Goal: Task Accomplishment & Management: Manage account settings

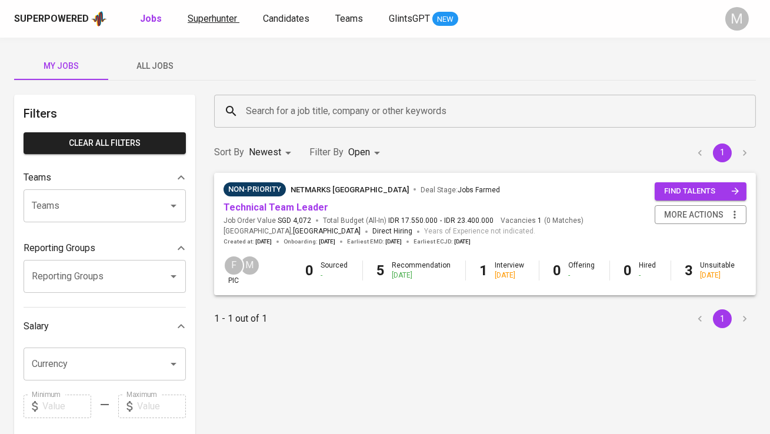
click at [216, 15] on span "Superhunter" at bounding box center [212, 18] width 49 height 11
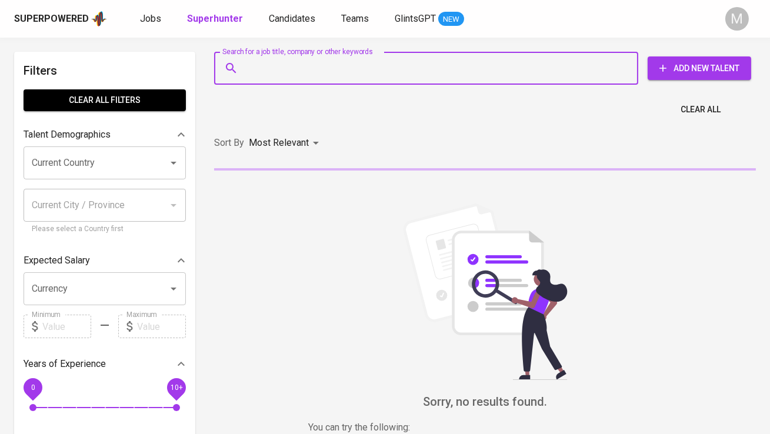
click at [266, 64] on input "Search for a job title, company or other keywords" at bounding box center [429, 68] width 373 height 22
paste input "ayusyahrilputri@gmail.com"
type input "ayusyahrilputri@gmail.com"
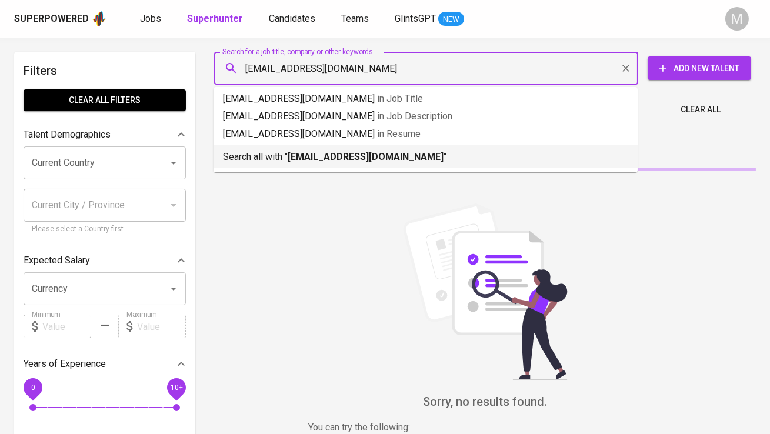
click at [300, 154] on b "ayusyahrilputri@gmail.com" at bounding box center [366, 156] width 156 height 11
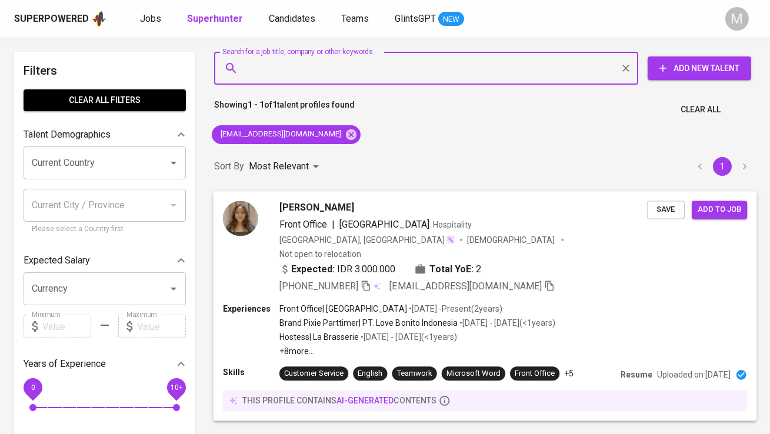
click at [271, 212] on div "Ayu Syahril Putri Front Office | Hotel Borobudur Jakarta Hospitality Indonesia,…" at bounding box center [435, 247] width 424 height 93
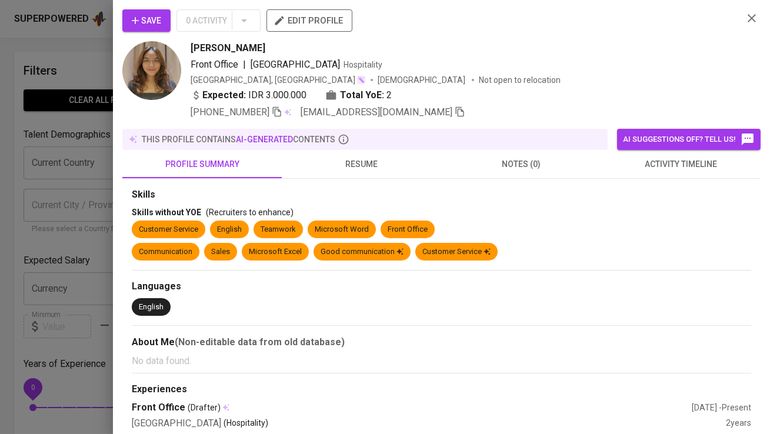
click at [165, 17] on button "Save" at bounding box center [146, 20] width 48 height 22
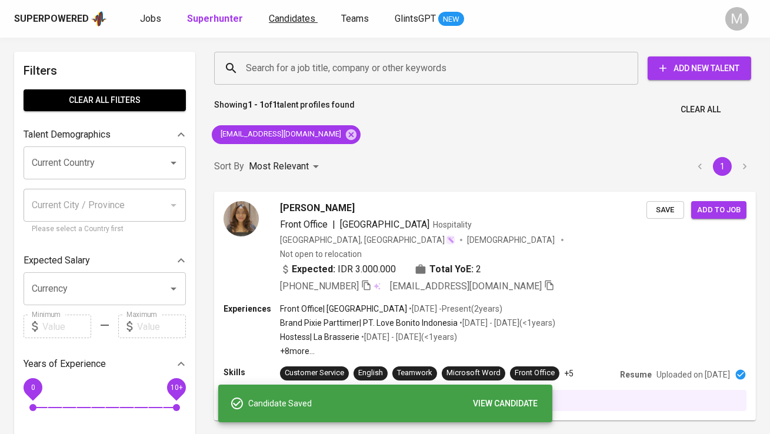
click at [276, 15] on span "Candidates" at bounding box center [292, 18] width 46 height 11
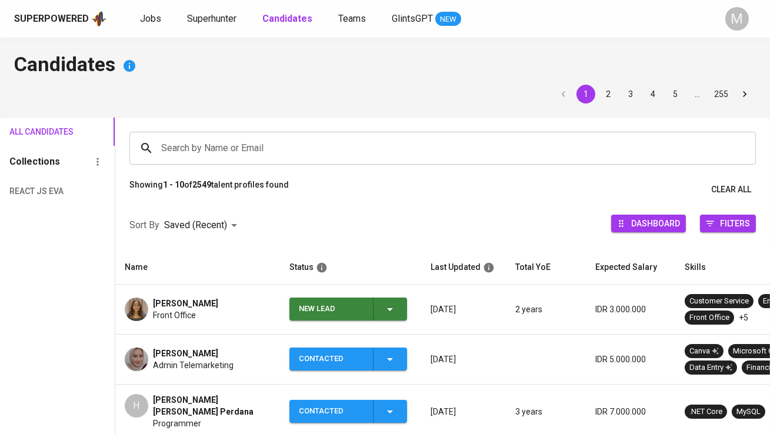
click at [297, 307] on span "New Lead" at bounding box center [348, 309] width 108 height 23
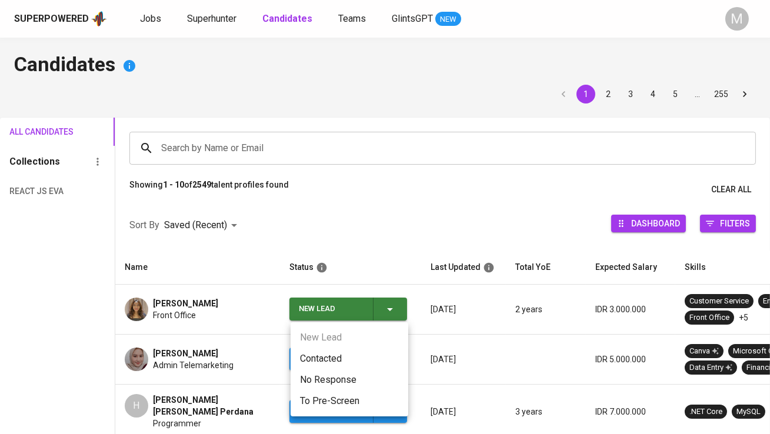
click at [340, 352] on li "Contacted" at bounding box center [350, 358] width 118 height 21
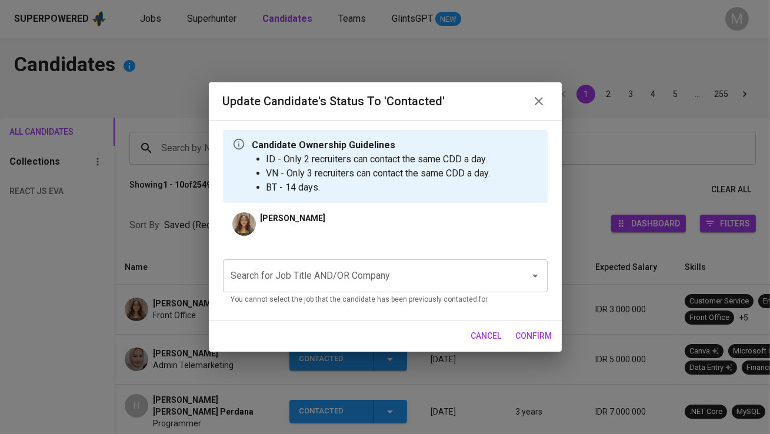
click at [313, 276] on input "Search for Job Title AND/OR Company" at bounding box center [368, 276] width 281 height 22
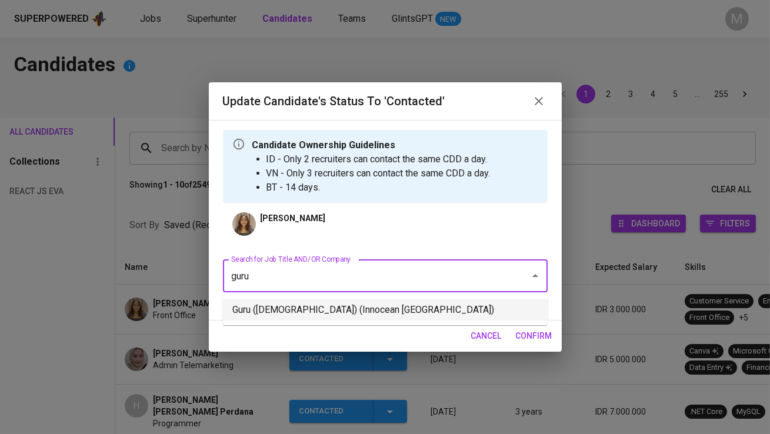
click at [334, 309] on li "Guru (Female) (Innocean Indonesia)" at bounding box center [385, 310] width 325 height 21
type input "guru"
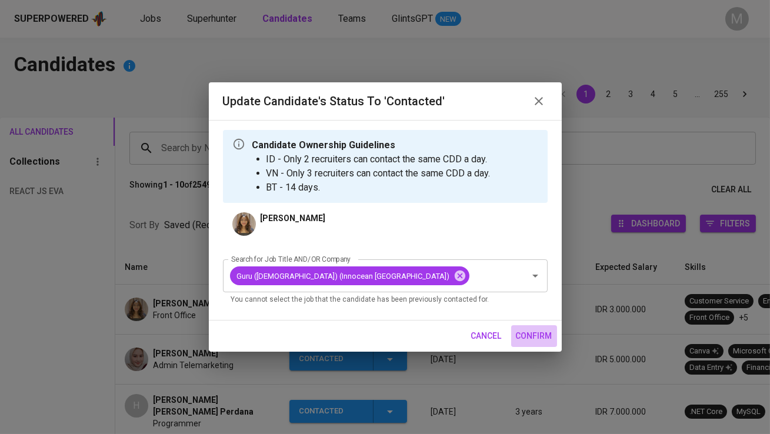
click at [536, 336] on span "confirm" at bounding box center [534, 336] width 36 height 15
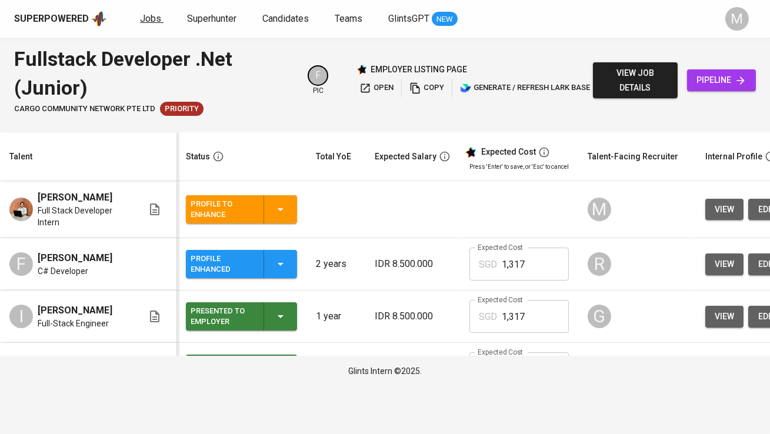
click at [158, 15] on link "Jobs" at bounding box center [152, 19] width 24 height 15
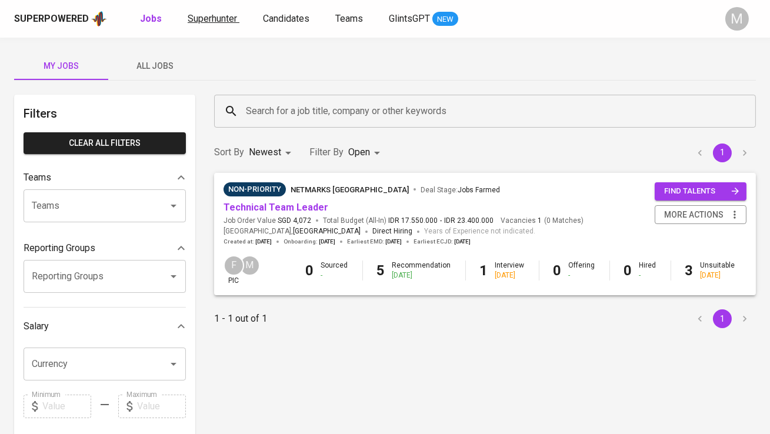
click at [205, 25] on link "Superhunter" at bounding box center [214, 19] width 52 height 15
